Goal: Register for event/course

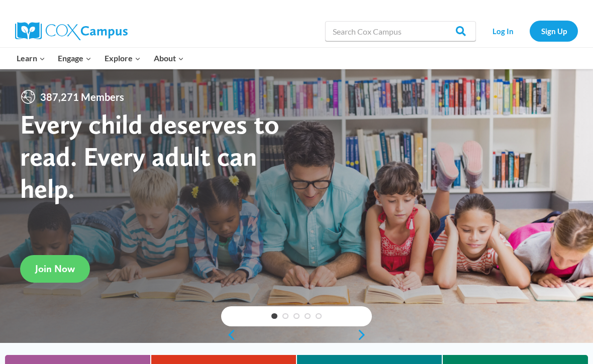
click at [547, 34] on link "Sign Up" at bounding box center [554, 31] width 48 height 21
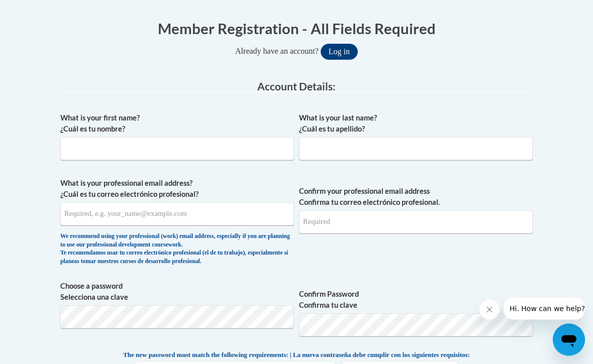
scroll to position [209, 0]
click at [191, 157] on input "What is your first name? ¿Cuál es tu nombre?" at bounding box center [177, 148] width 234 height 23
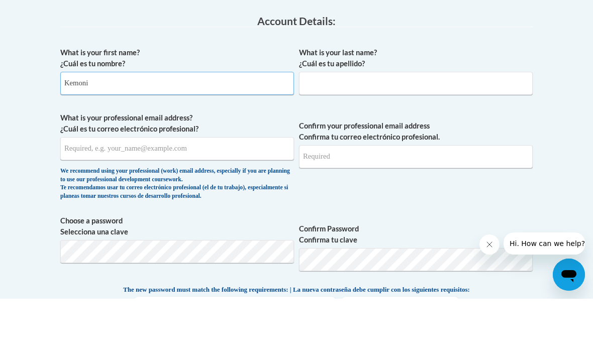
type input "Kemoni"
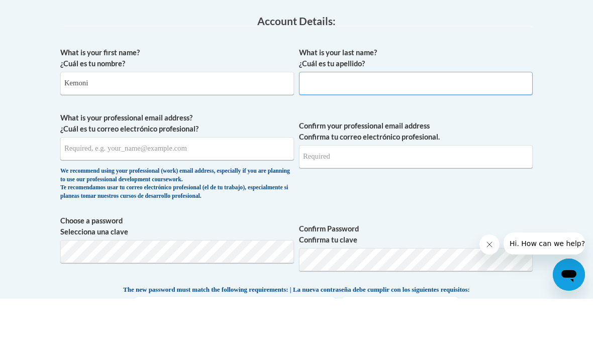
click at [405, 137] on input "What is your last name? ¿Cuál es tu apellido?" at bounding box center [416, 148] width 234 height 23
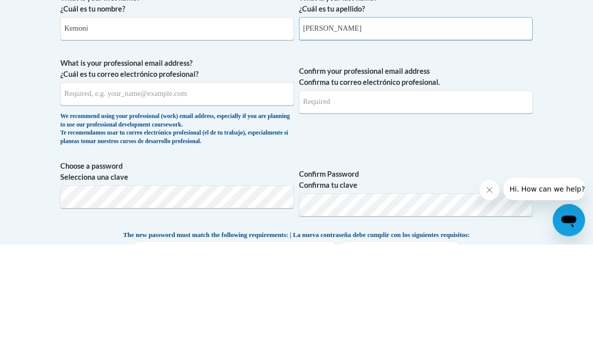
type input "Bynum"
click at [255, 203] on input "What is your professional email address? ¿Cuál es tu correo electrónico profesi…" at bounding box center [177, 214] width 234 height 23
click at [114, 203] on input "What is your professional email address? ¿Cuál es tu correo electrónico profesi…" at bounding box center [177, 214] width 234 height 23
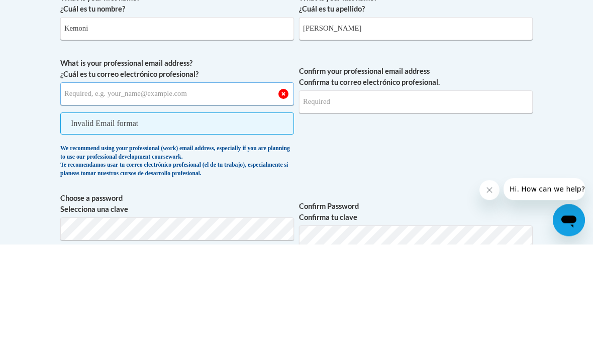
scroll to position [329, 0]
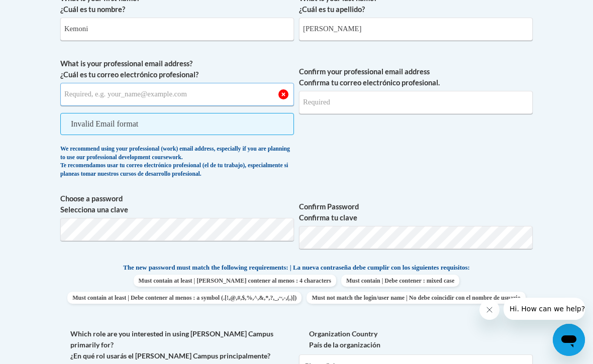
click at [214, 101] on input "What is your professional email address? ¿Cuál es tu correo electrónico profesi…" at bounding box center [177, 94] width 234 height 23
click at [132, 104] on input "What is your professional email address? ¿Cuál es tu correo electrónico profesi…" at bounding box center [177, 94] width 234 height 23
paste input "kbynum3@smartweb.augustatech.edu"
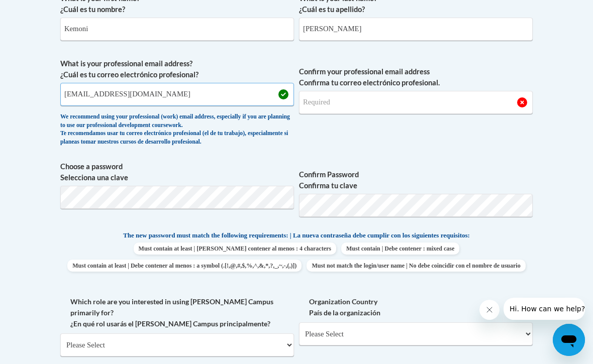
type input "kbynum3@smartweb.augustatech.edu"
click at [453, 103] on input "Confirm your professional email address Confirma tu correo electrónico profesio…" at bounding box center [416, 102] width 234 height 23
click at [423, 108] on input "Confirm your professional email address Confirma tu correo electrónico profesio…" at bounding box center [416, 102] width 234 height 23
click at [314, 105] on input "Confirm your professional email address Confirma tu correo electrónico profesio…" at bounding box center [416, 102] width 234 height 23
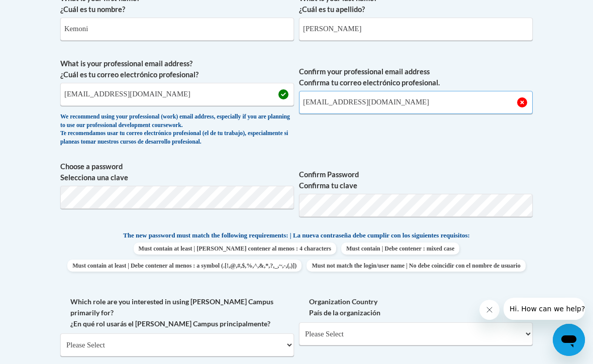
type input "kbynum3@smartweb.augustatech.edu"
click at [559, 130] on body "This site uses cookies to help improve your learning experience. By continuing …" at bounding box center [296, 305] width 593 height 1268
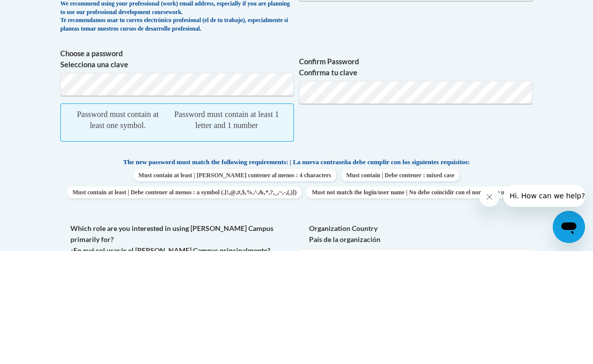
click at [409, 169] on label "Confirm Password Confirma tu clave" at bounding box center [416, 180] width 234 height 22
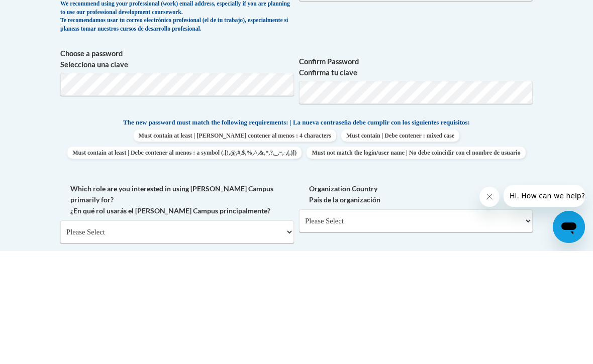
click at [557, 113] on body "This site uses cookies to help improve your learning experience. By continuing …" at bounding box center [296, 305] width 593 height 1268
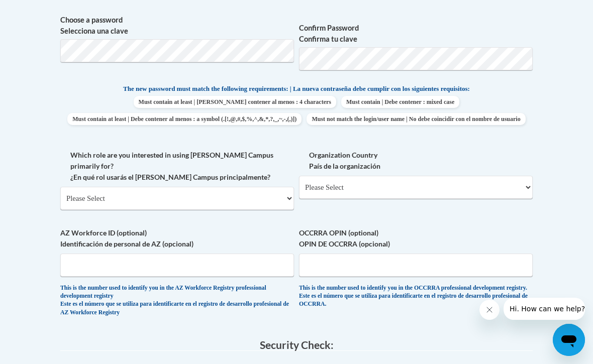
scroll to position [477, 0]
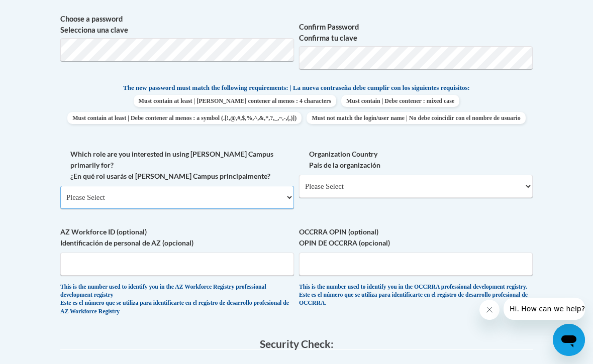
click at [272, 187] on select "Please Select College/University | Colegio/Universidad Community/Nonprofit Part…" at bounding box center [177, 197] width 234 height 23
select select "5a18ea06-2b54-4451-96f2-d152daf9eac5"
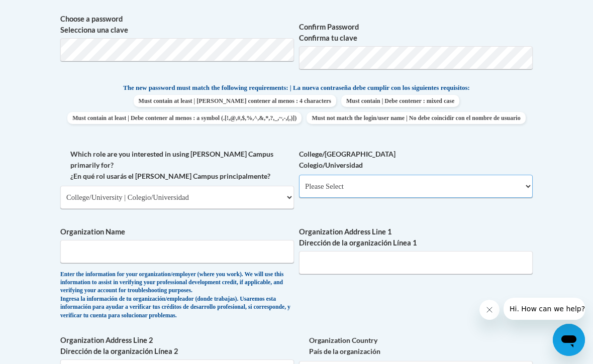
click at [390, 185] on select "Please Select College/University Staff | Empleado universitario College/Univers…" at bounding box center [416, 186] width 234 height 23
click at [394, 197] on div "College/University Colegio/Universidad Please Select College/University Staff |…" at bounding box center [416, 177] width 234 height 57
click at [431, 179] on select "Please Select College/University Staff | Empleado universitario College/Univers…" at bounding box center [416, 186] width 234 height 23
select select "99b32b07-cffc-426c-8bf6-0cd77760d84b"
click at [245, 240] on input "Organization Name" at bounding box center [177, 251] width 234 height 23
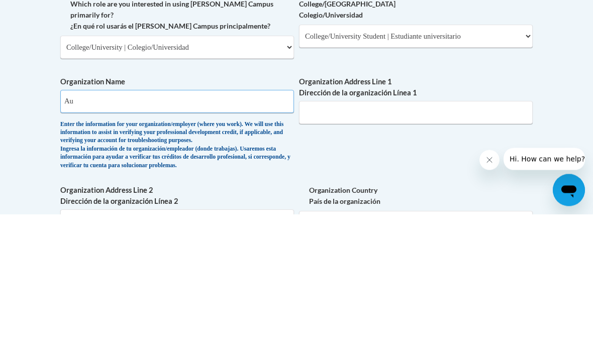
type input "A"
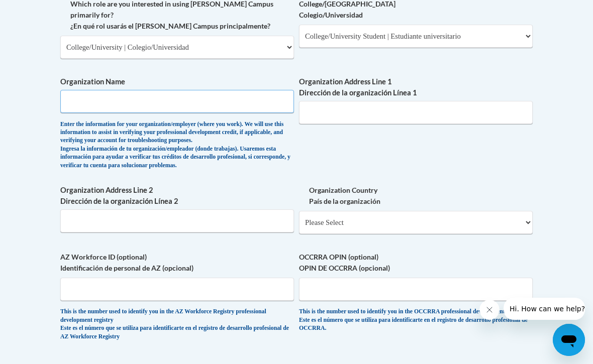
scroll to position [626, 0]
type input "Augusta technical College"
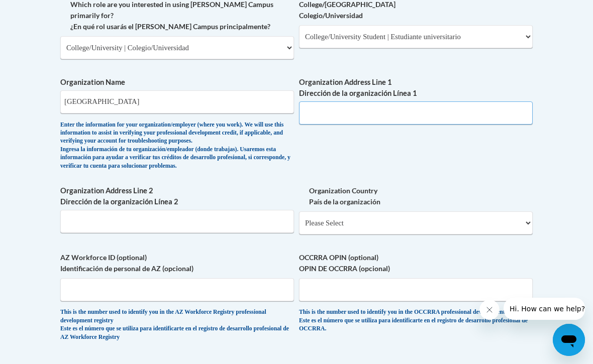
click at [483, 102] on input "Organization Address Line 1 Dirección de la organización Línea 1" at bounding box center [416, 113] width 234 height 23
click at [440, 102] on input "Organization Address Line 1 Dirección de la organización Línea 1" at bounding box center [416, 113] width 234 height 23
paste input "Address: 3200 Augusta Tech Dr, Augusta, GA 30906"
click at [331, 102] on input "Address: 3200 Augusta Tech Dr, Augusta, GA 30906" at bounding box center [416, 113] width 234 height 23
type input "3200 Augusta Tech Dr, Augusta, GA 30906"
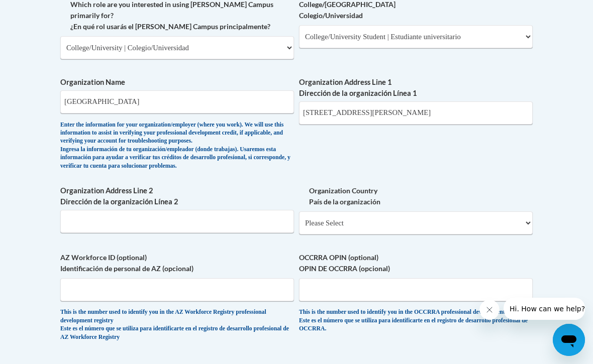
click at [548, 98] on body "This site uses cookies to help improve your learning experience. By continuing …" at bounding box center [296, 95] width 593 height 1443
click at [538, 98] on div "Member Registration - All Fields Required Already have an account? Log in Prefe…" at bounding box center [297, 85] width 488 height 988
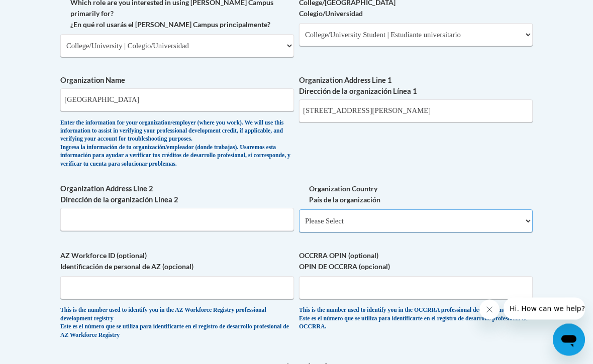
click at [436, 210] on select "Please Select United States | Estados Unidos Outside of the United States | Fue…" at bounding box center [416, 221] width 234 height 23
select select "ad49bcad-a171-4b2e-b99c-48b446064914"
select select
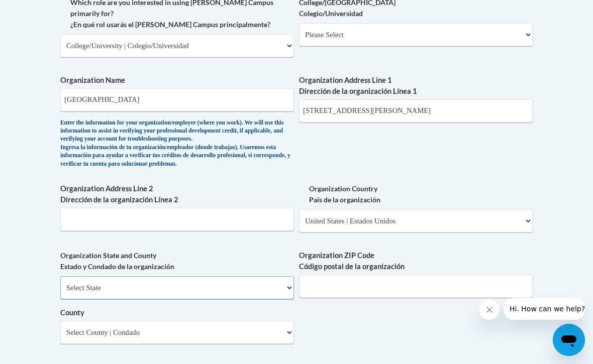
click at [228, 276] on select "Select State Alabama Alaska Arizona Arkansas California Colorado Connecticut De…" at bounding box center [177, 287] width 234 height 23
select select "Georgia"
click at [397, 275] on input "Organization ZIP Code Código postal de la organización" at bounding box center [416, 286] width 234 height 23
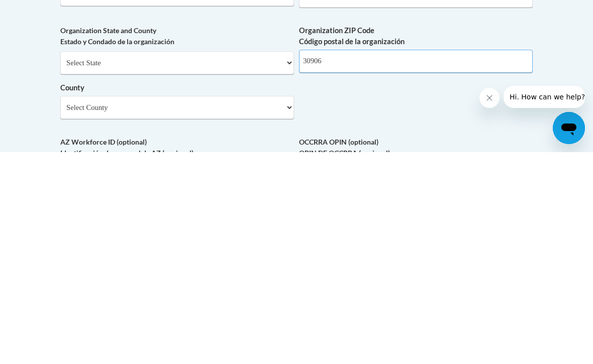
type input "30906"
click at [255, 308] on select "Select County Appling Atkinson Bacon Baker Baldwin Banks Barrow Bartow Ben Hill…" at bounding box center [177, 319] width 234 height 23
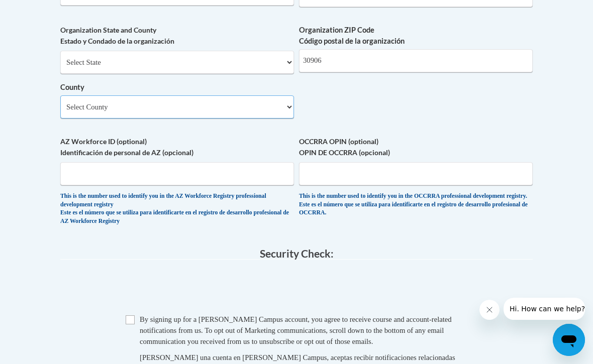
select select "Richmond"
click at [134, 316] on input "Checkbox" at bounding box center [130, 320] width 9 height 9
checkbox input "true"
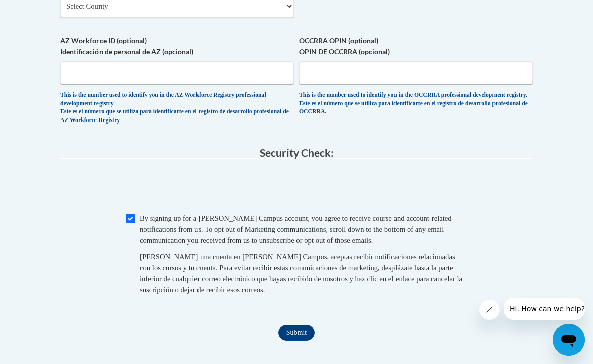
scroll to position [960, 0]
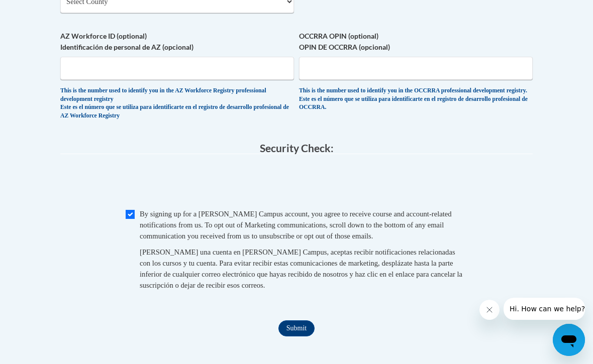
click at [296, 321] on input "Submit" at bounding box center [296, 329] width 36 height 16
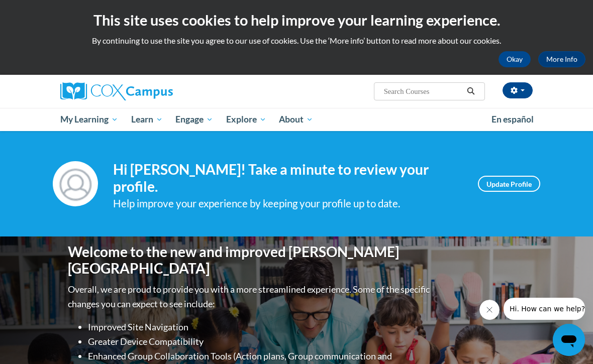
click at [415, 87] on input "Search..." at bounding box center [423, 91] width 80 height 12
type input "Build my brain"
click at [471, 92] on icon "Search" at bounding box center [471, 91] width 8 height 8
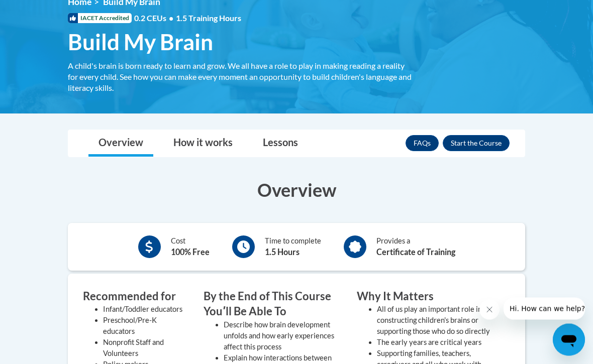
scroll to position [155, 0]
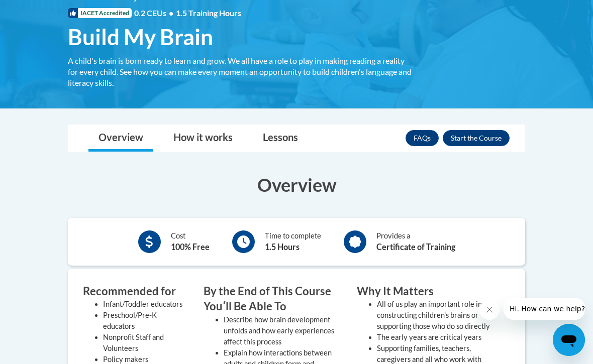
click at [477, 143] on button "Enroll" at bounding box center [476, 138] width 67 height 16
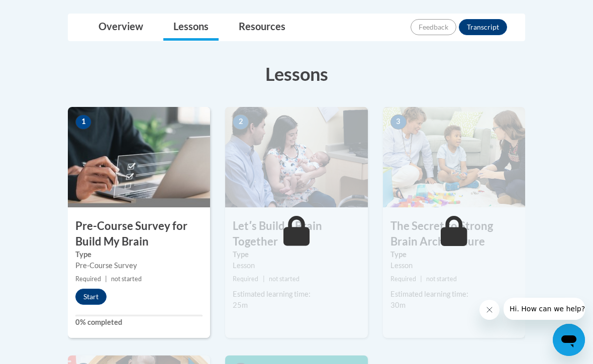
scroll to position [232, 0]
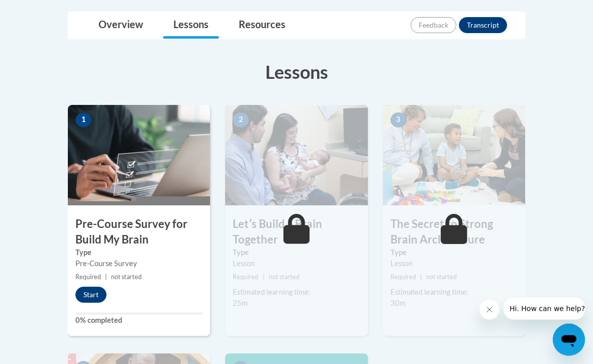
click at [138, 192] on img at bounding box center [139, 156] width 142 height 101
click at [128, 288] on div "1 Pre-Course Survey for Build My Brain Type Pre-Course Survey Required | not st…" at bounding box center [139, 221] width 142 height 231
click at [78, 283] on div "1 Pre-Course Survey for Build My Brain Type Pre-Course Survey Required | not st…" at bounding box center [139, 221] width 142 height 231
click at [91, 294] on button "Start" at bounding box center [90, 296] width 31 height 16
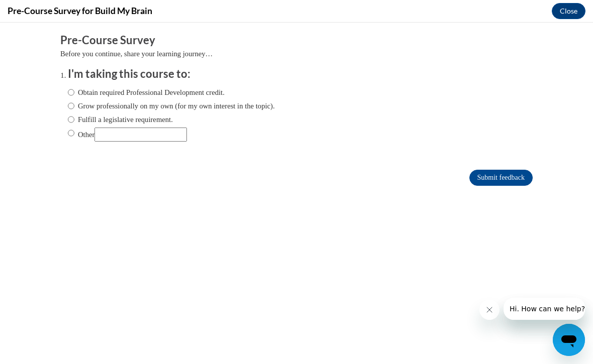
scroll to position [0, 0]
click at [74, 94] on input "Obtain required Professional Development credit." at bounding box center [71, 92] width 7 height 11
radio input "true"
click at [477, 179] on input "Submit feedback" at bounding box center [500, 178] width 63 height 16
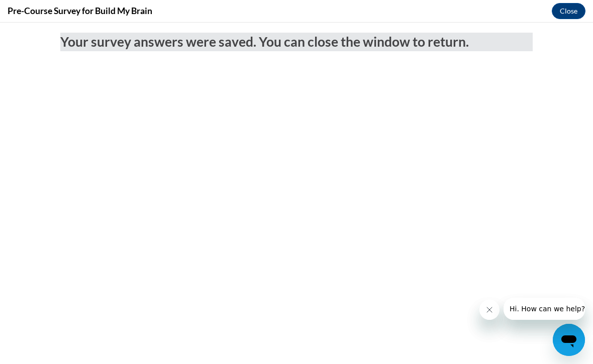
click at [567, 5] on button "Close" at bounding box center [569, 11] width 34 height 16
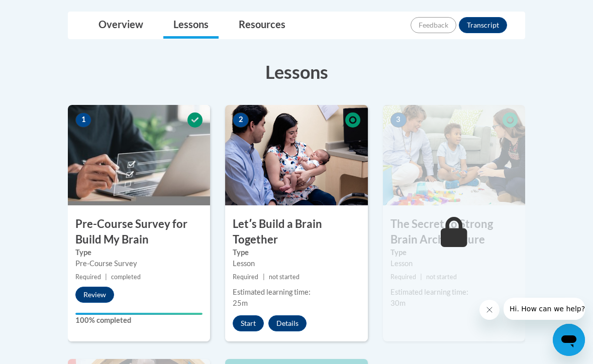
click at [245, 323] on button "Start" at bounding box center [248, 324] width 31 height 16
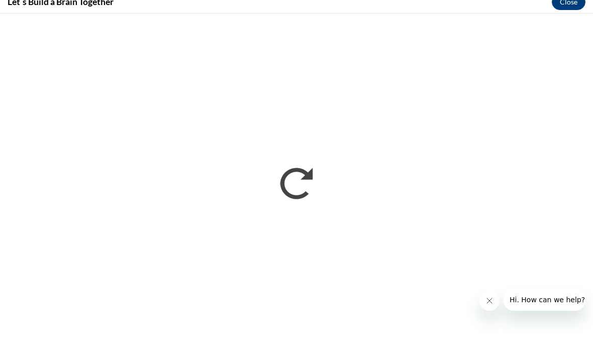
scroll to position [355, 0]
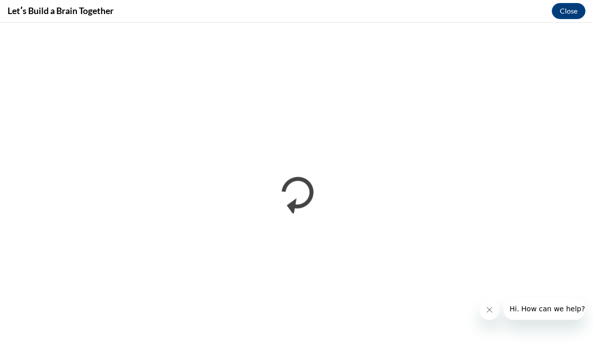
click at [566, 13] on button "Close" at bounding box center [569, 11] width 34 height 16
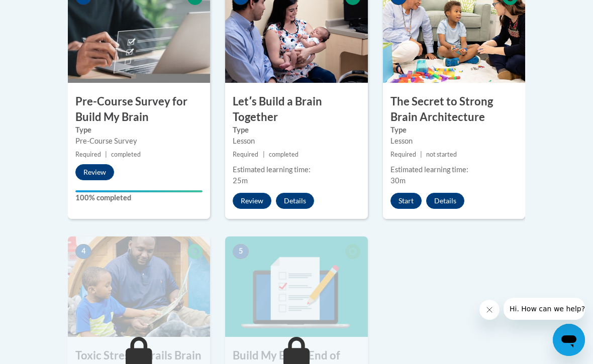
scroll to position [356, 0]
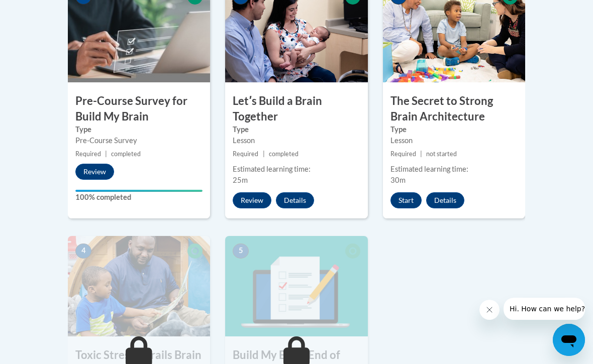
click at [406, 194] on button "Start" at bounding box center [406, 201] width 31 height 16
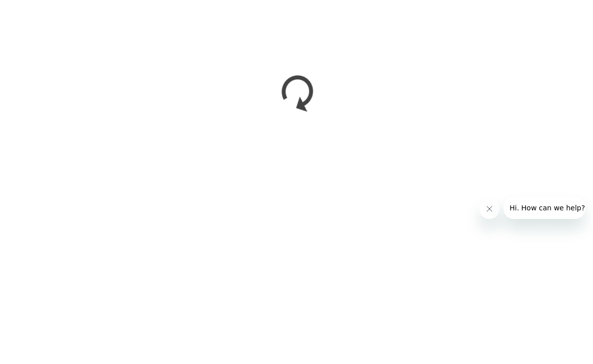
scroll to position [600, 0]
